Goal: Information Seeking & Learning: Find specific fact

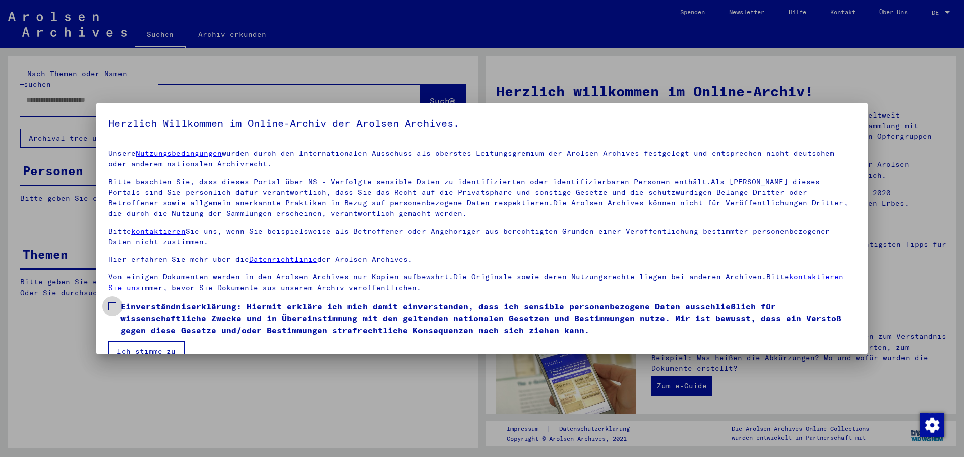
drag, startPoint x: 111, startPoint y: 306, endPoint x: 118, endPoint y: 330, distance: 24.6
click at [111, 307] on span at bounding box center [112, 306] width 8 height 8
drag, startPoint x: 124, startPoint y: 349, endPoint x: 125, endPoint y: 343, distance: 6.6
click at [124, 346] on button "Ich stimme zu" at bounding box center [146, 350] width 76 height 19
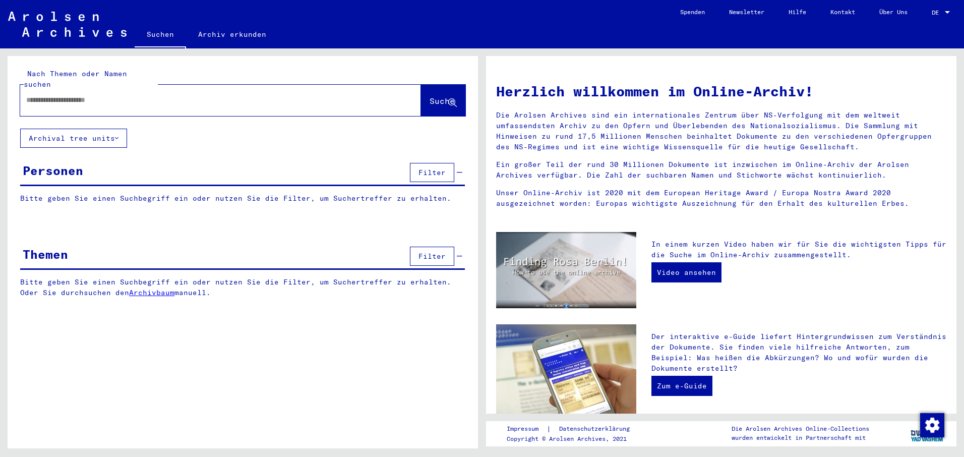
click at [29, 95] on input "text" at bounding box center [208, 100] width 365 height 11
type input "**********"
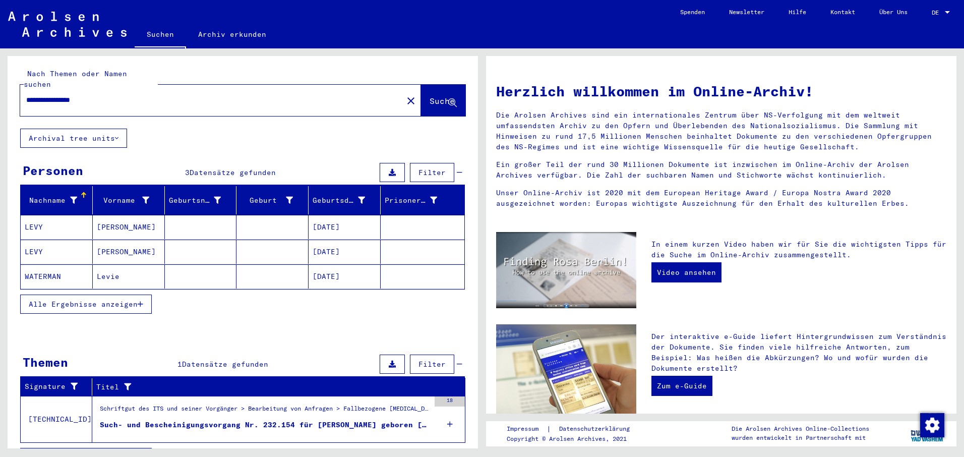
click at [200, 215] on mat-cell at bounding box center [201, 227] width 72 height 24
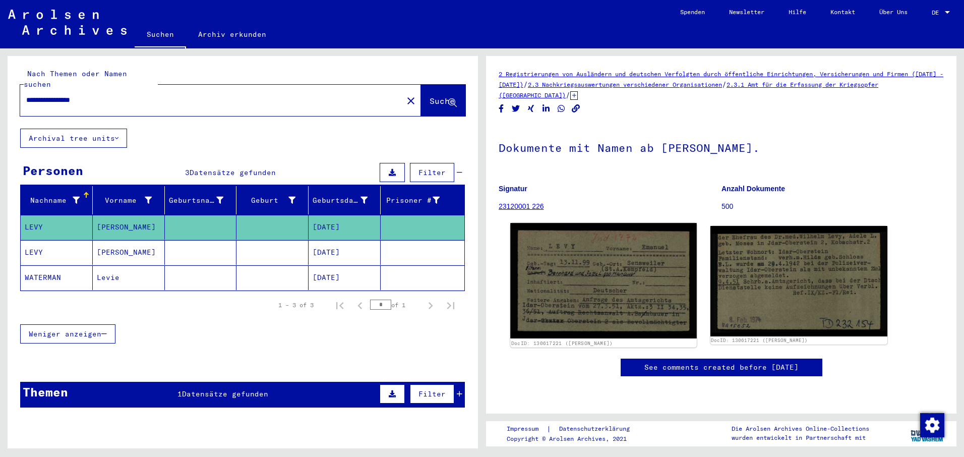
click at [556, 291] on img at bounding box center [603, 280] width 186 height 115
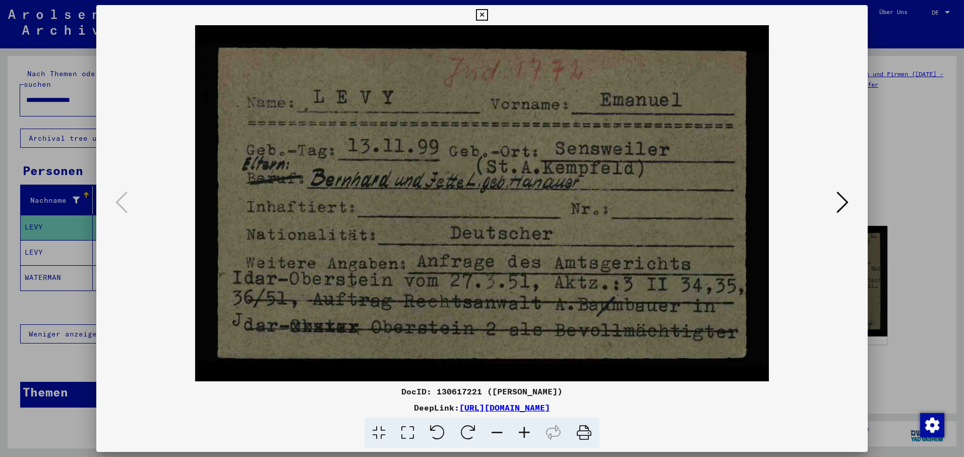
click at [846, 200] on icon at bounding box center [843, 202] width 12 height 24
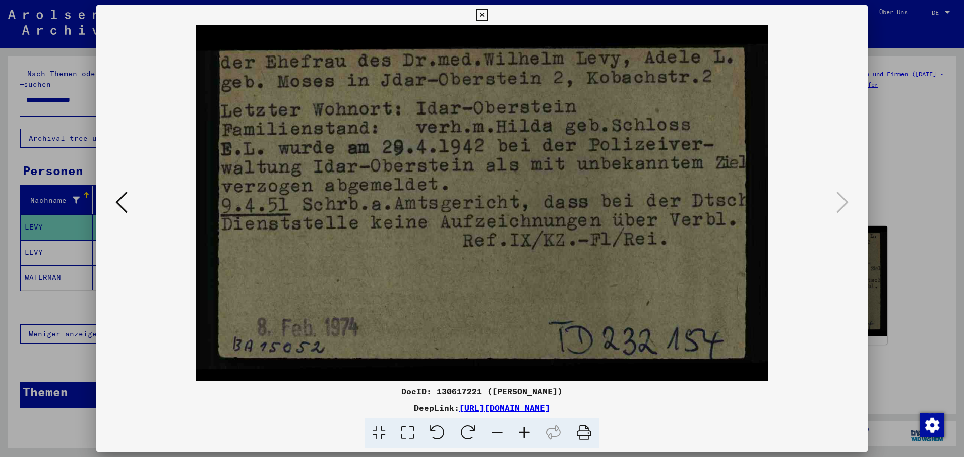
click at [481, 14] on icon at bounding box center [482, 15] width 12 height 12
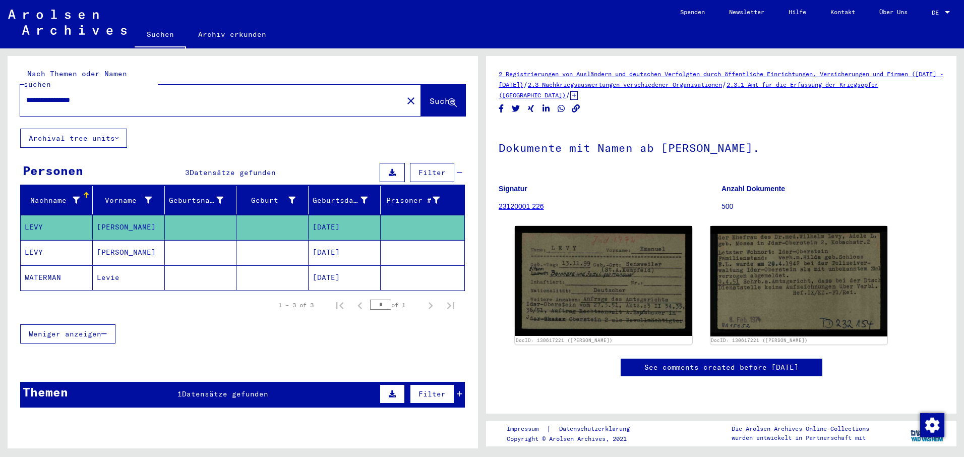
click at [268, 243] on mat-cell at bounding box center [273, 252] width 72 height 25
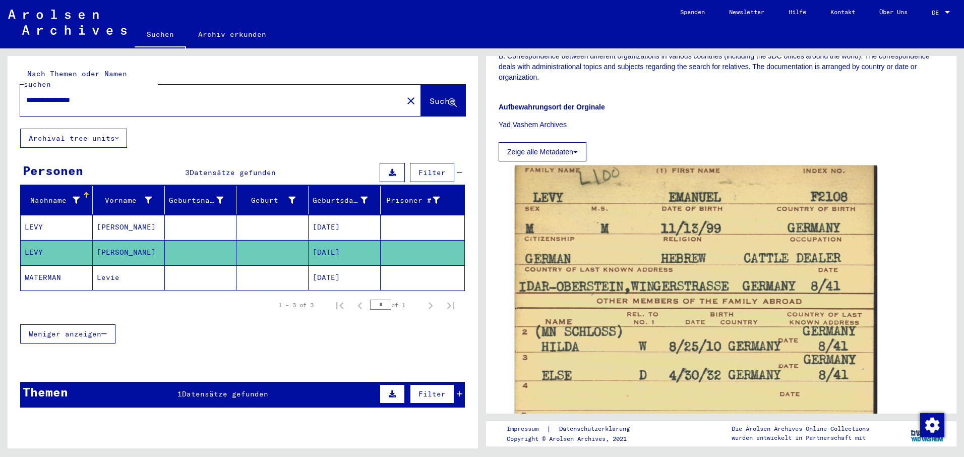
scroll to position [403, 0]
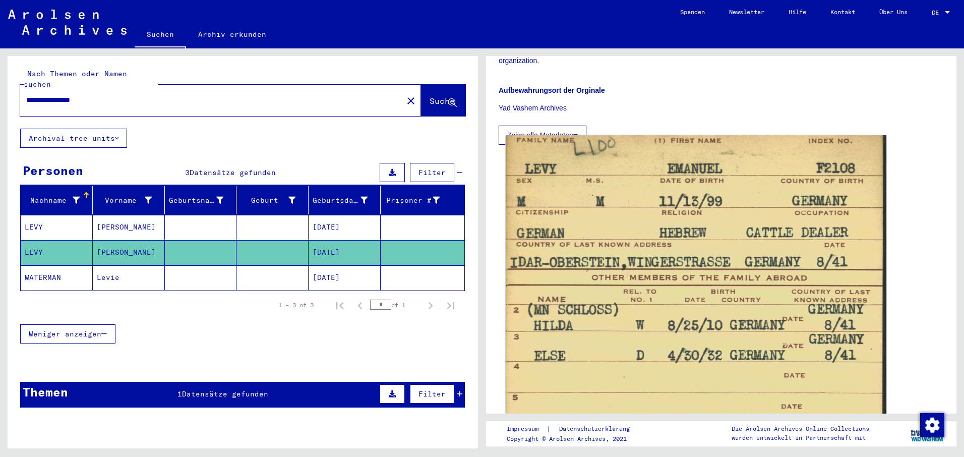
click at [692, 277] on img at bounding box center [696, 415] width 381 height 561
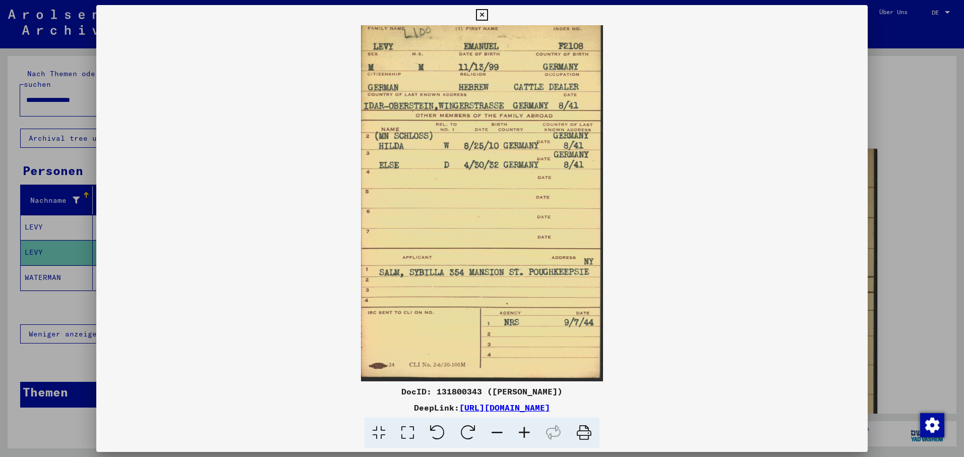
drag, startPoint x: 582, startPoint y: 430, endPoint x: 75, endPoint y: 396, distance: 508.5
click at [582, 430] on icon at bounding box center [584, 433] width 31 height 31
click at [481, 14] on icon at bounding box center [482, 15] width 12 height 12
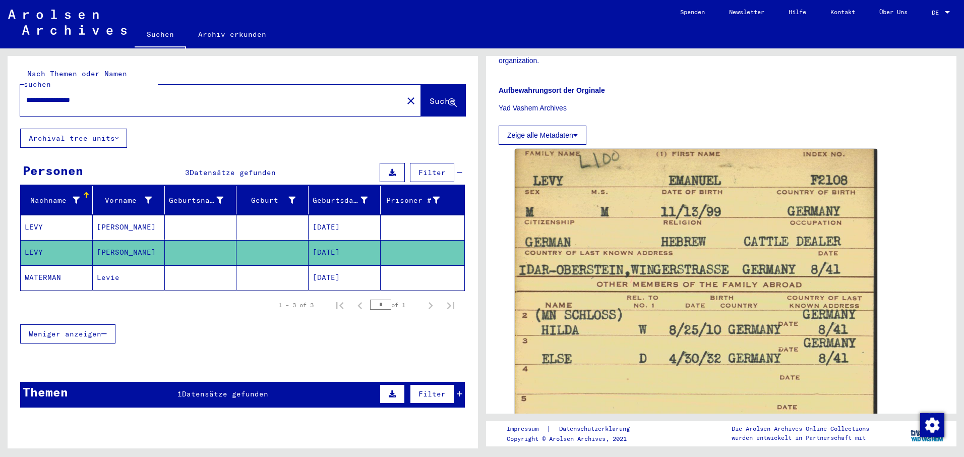
click at [262, 215] on mat-cell at bounding box center [273, 227] width 72 height 25
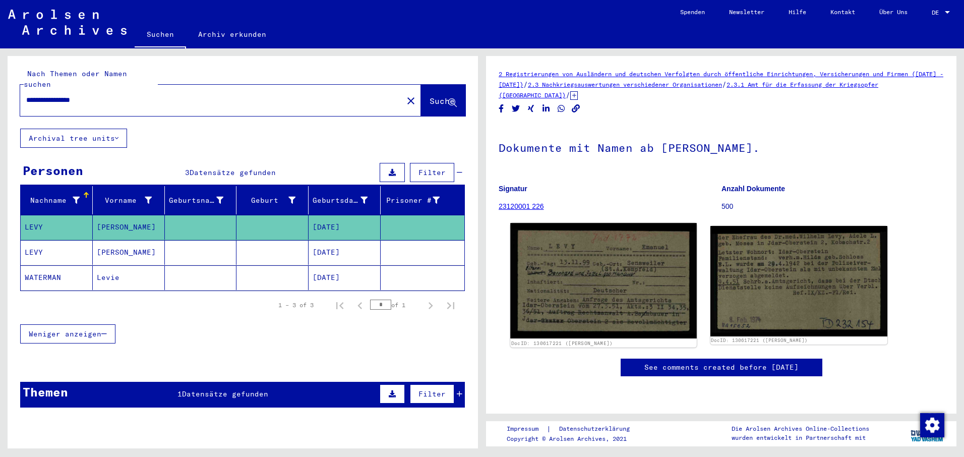
click at [620, 294] on img at bounding box center [603, 280] width 186 height 115
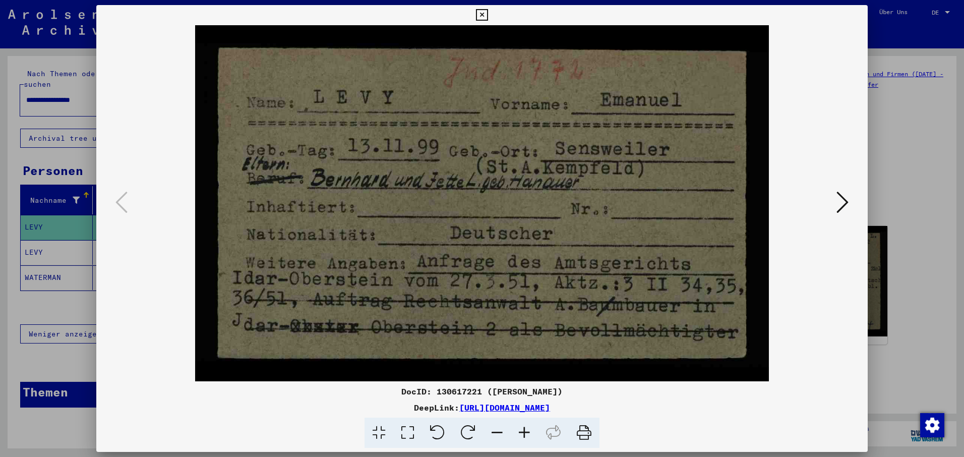
click at [584, 431] on icon at bounding box center [584, 433] width 31 height 31
click at [844, 198] on icon at bounding box center [843, 202] width 12 height 24
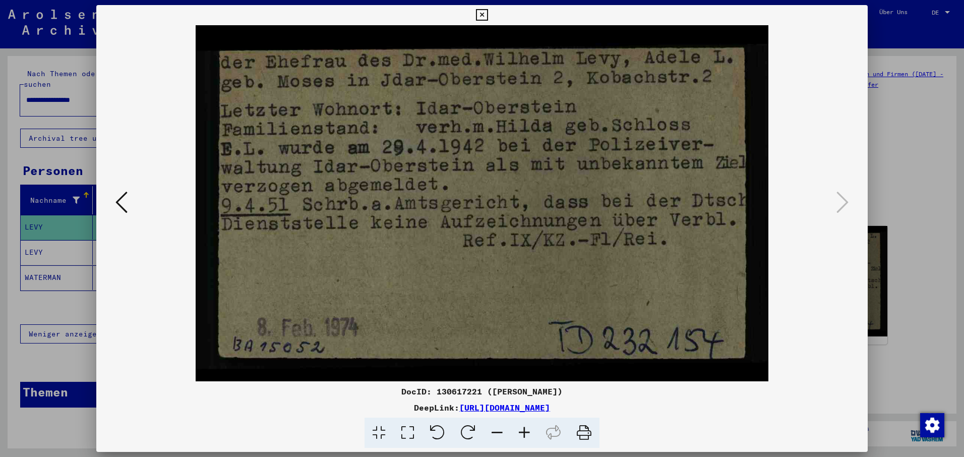
click at [586, 427] on icon at bounding box center [584, 433] width 31 height 31
click at [484, 13] on icon at bounding box center [482, 15] width 12 height 12
